Goal: Information Seeking & Learning: Learn about a topic

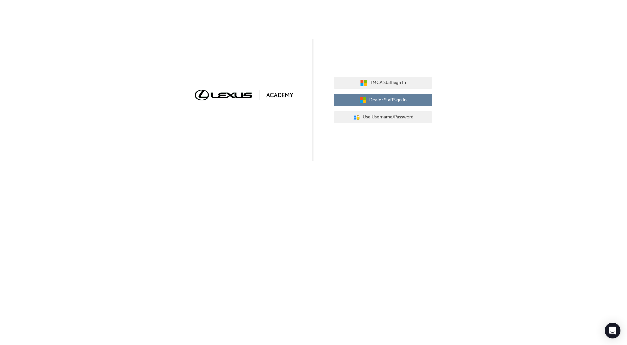
click at [367, 101] on button "Dealer Staff Sign In" at bounding box center [383, 100] width 98 height 12
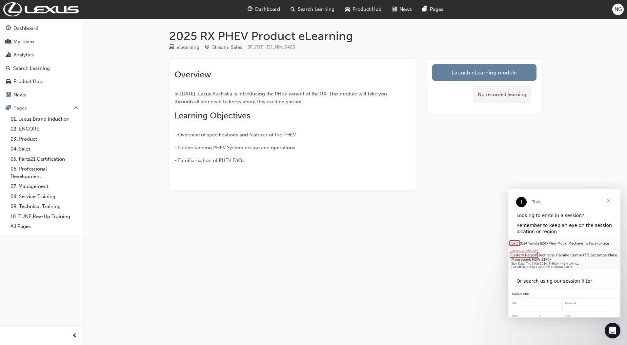
click at [449, 82] on div "No recorded learning" at bounding box center [484, 95] width 104 height 28
click at [448, 77] on link "Launch eLearning module" at bounding box center [484, 72] width 104 height 16
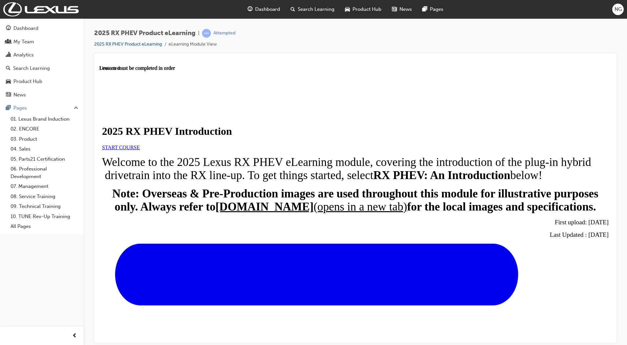
click at [140, 150] on link "START COURSE" at bounding box center [121, 147] width 38 height 6
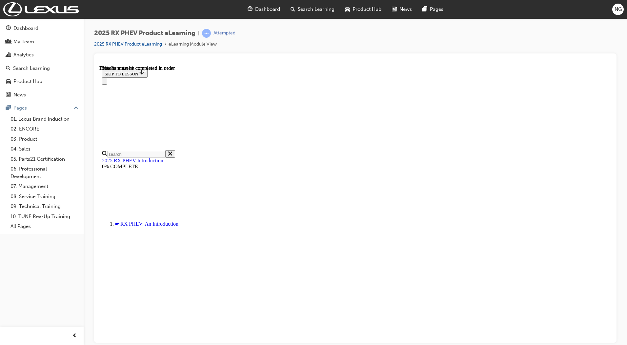
scroll to position [392, 0]
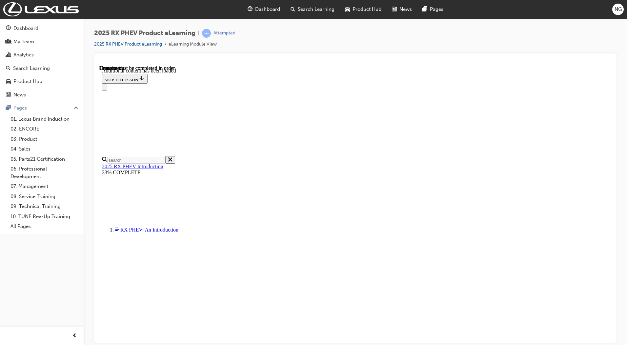
scroll to position [714, 0]
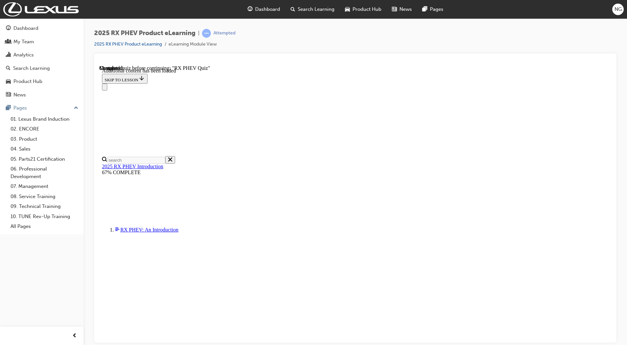
scroll to position [23, 0]
radio input "true"
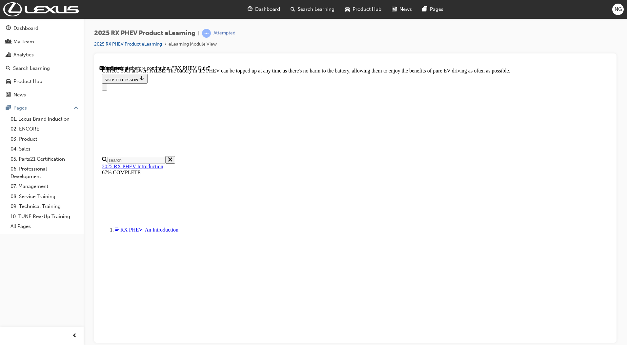
scroll to position [29, 0]
radio input "true"
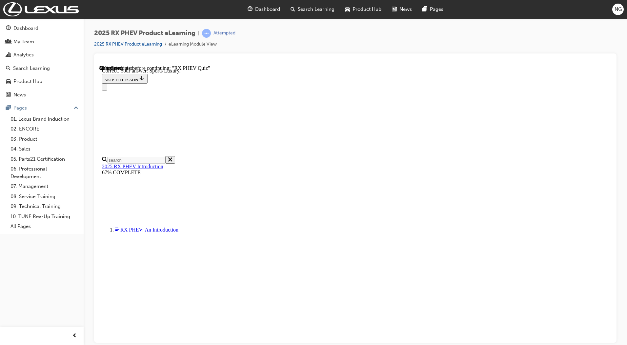
scroll to position [75, 0]
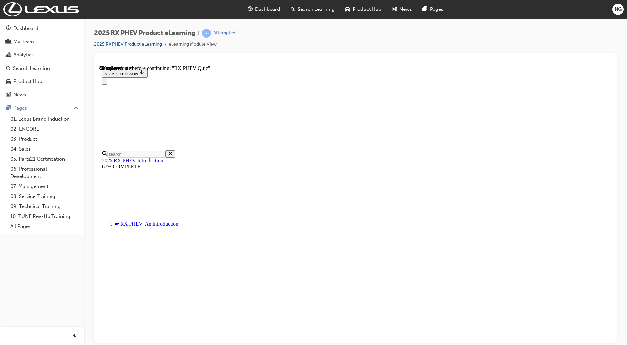
radio input "true"
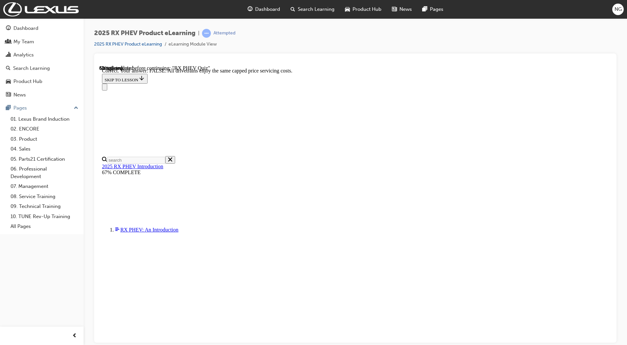
scroll to position [29, 0]
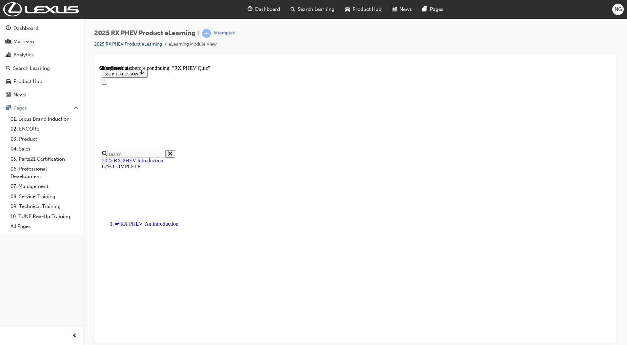
radio input "true"
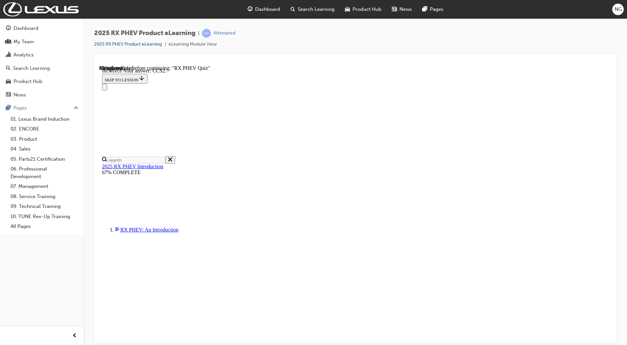
scroll to position [75, 0]
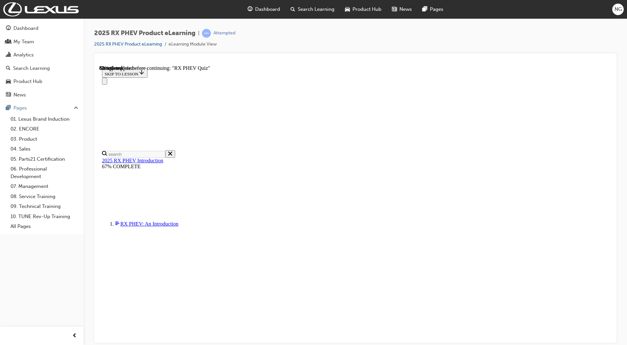
radio input "true"
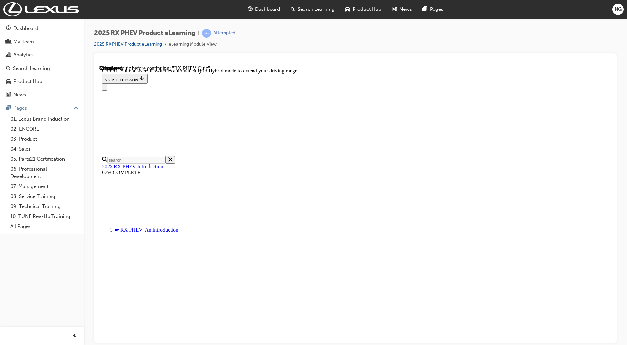
scroll to position [49, 0]
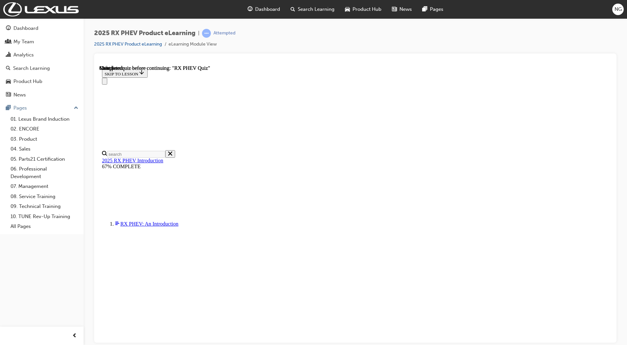
scroll to position [82, 0]
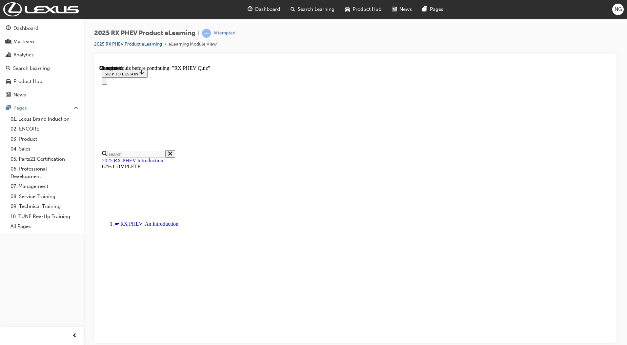
radio input "true"
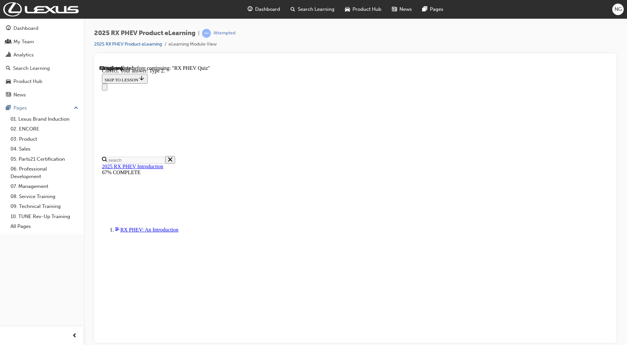
scroll to position [75, 0]
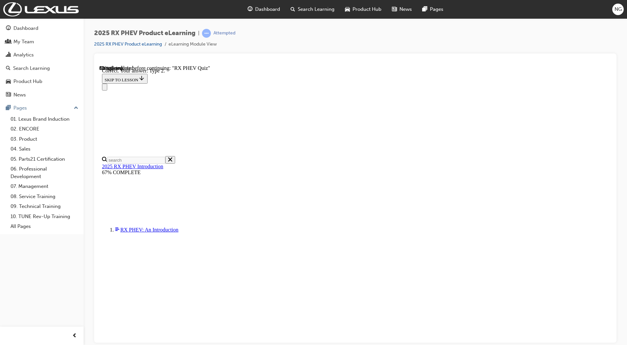
radio input "true"
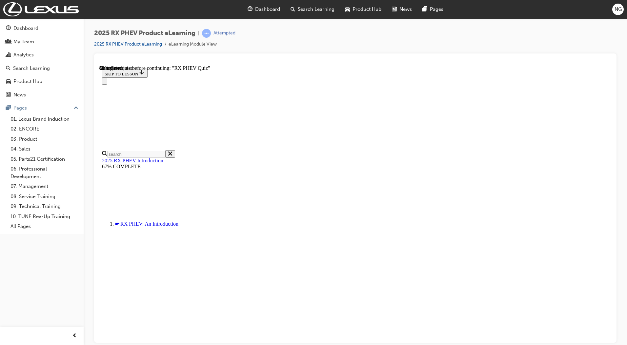
radio input "true"
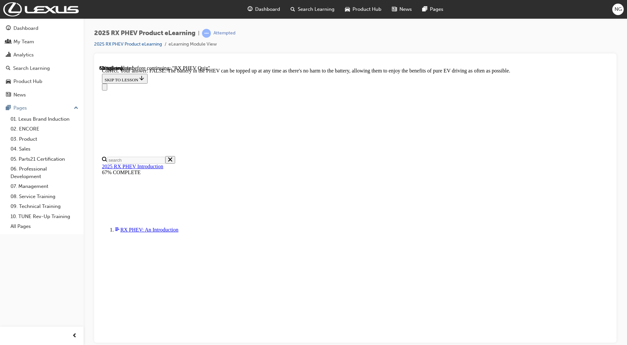
scroll to position [29, 0]
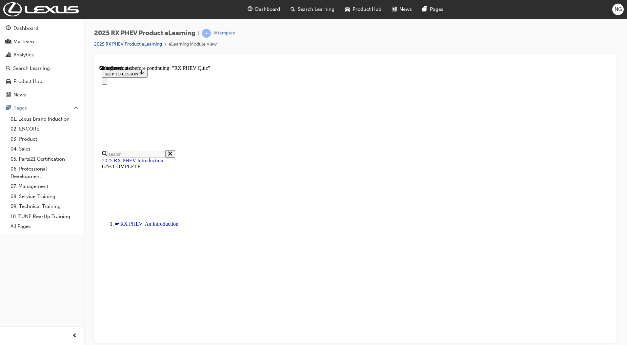
scroll to position [28, 0]
radio input "true"
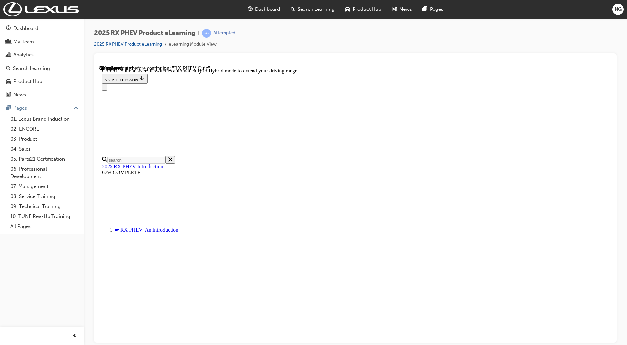
scroll to position [49, 0]
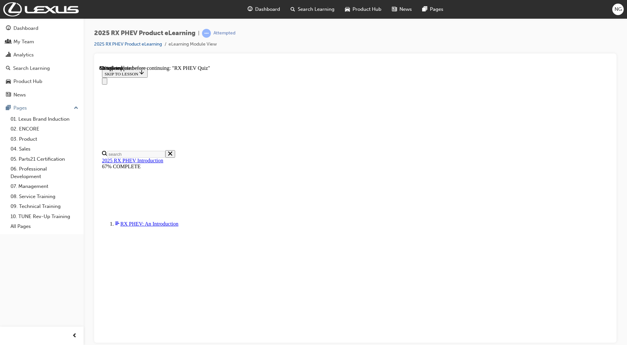
scroll to position [23, 0]
radio input "true"
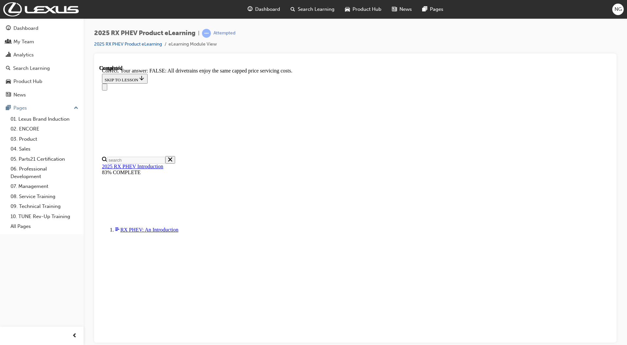
scroll to position [29, 0]
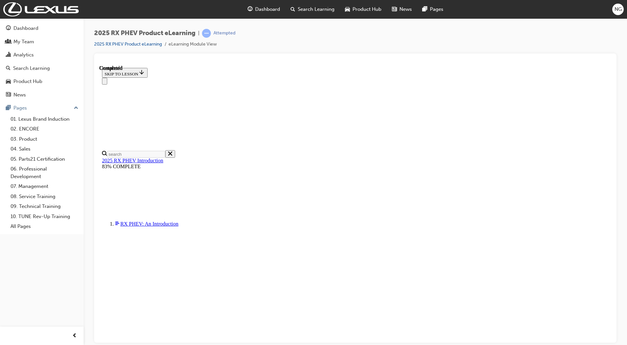
scroll to position [82, 0]
click at [111, 82] on icon "Close navigation menu" at bounding box center [108, 84] width 7 height 5
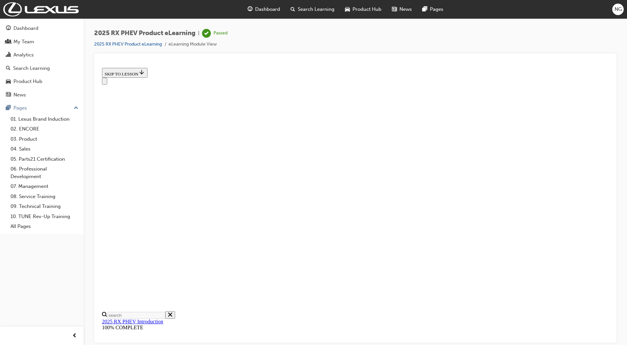
click at [106, 77] on button "Open navigation menu" at bounding box center [104, 80] width 5 height 7
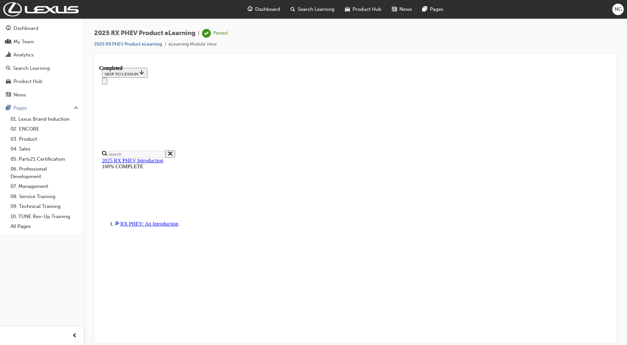
scroll to position [9, 0]
click at [211, 63] on div at bounding box center [355, 62] width 512 height 7
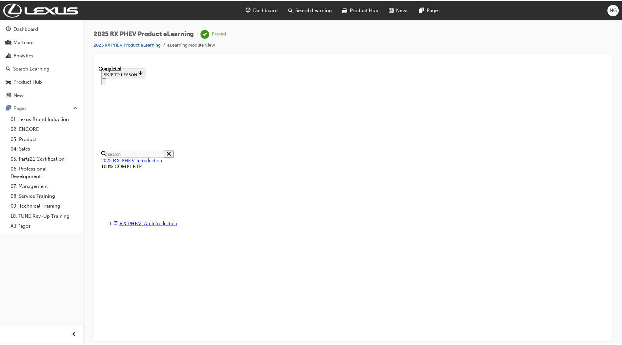
scroll to position [0, 0]
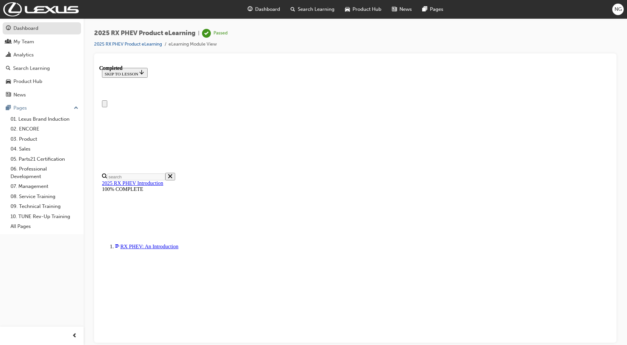
click at [21, 29] on div "Dashboard" at bounding box center [25, 29] width 25 height 8
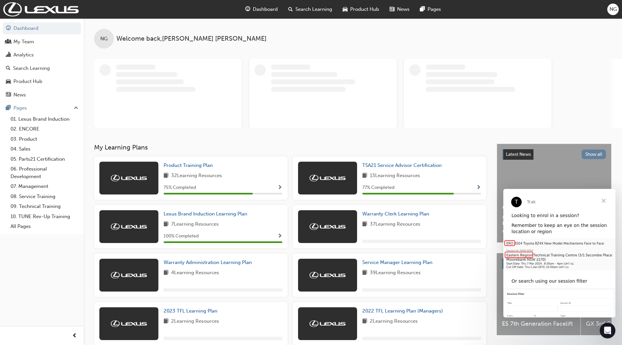
click at [603, 202] on span "Close" at bounding box center [604, 201] width 24 height 24
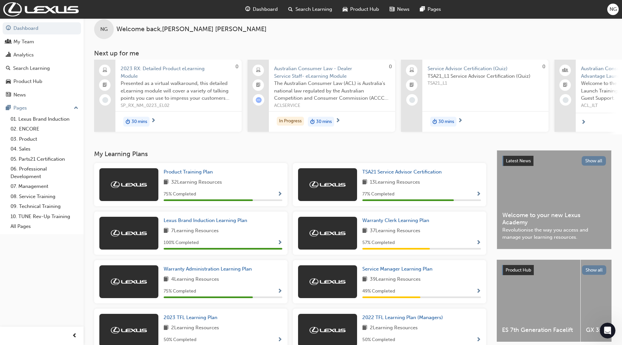
scroll to position [1, 0]
